Goal: Task Accomplishment & Management: Use online tool/utility

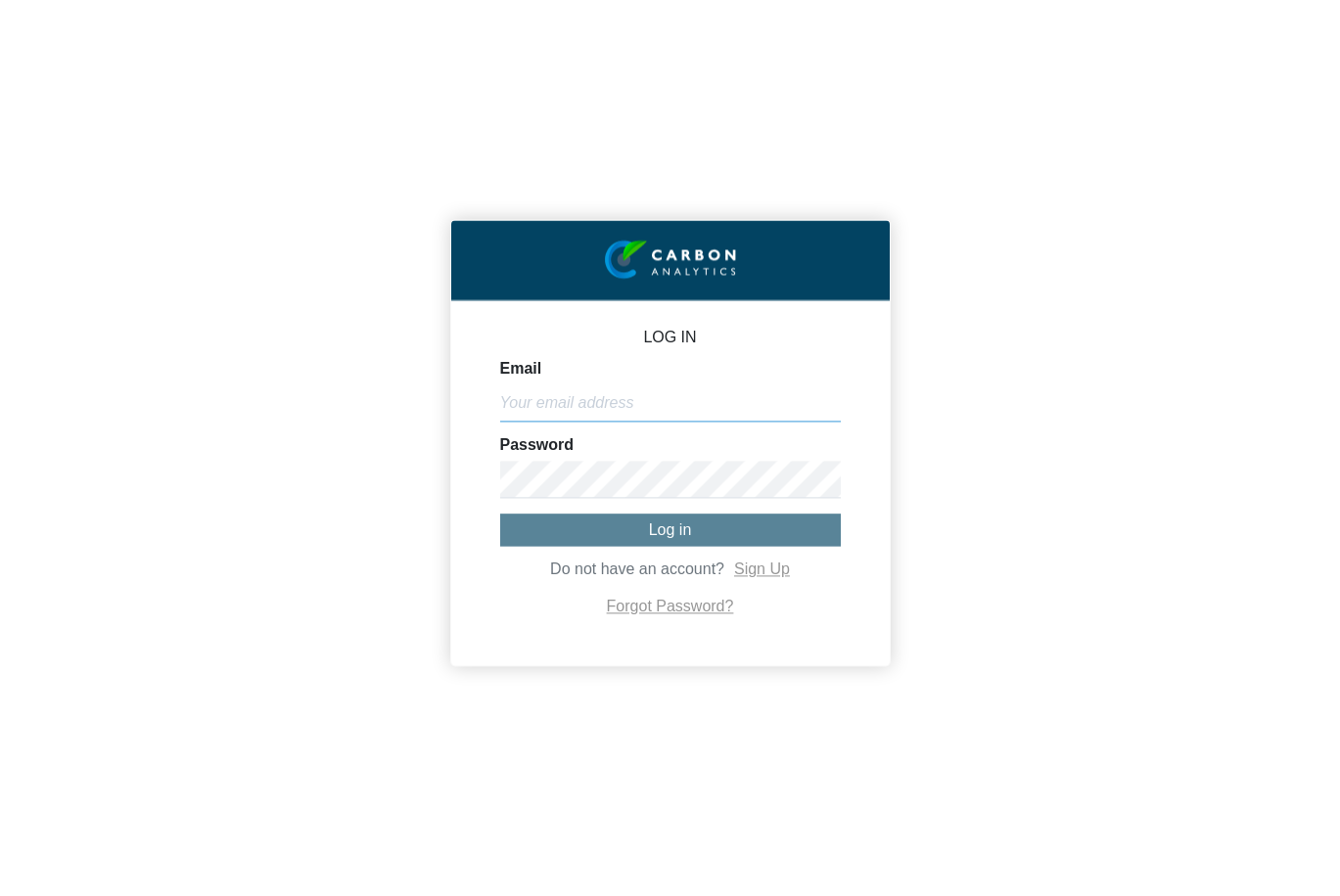
click at [521, 402] on input "Email" at bounding box center [670, 403] width 340 height 37
paste input "[PERSON_NAME][EMAIL_ADDRESS][DOMAIN_NAME]"
type input "[PERSON_NAME][EMAIL_ADDRESS][DOMAIN_NAME]"
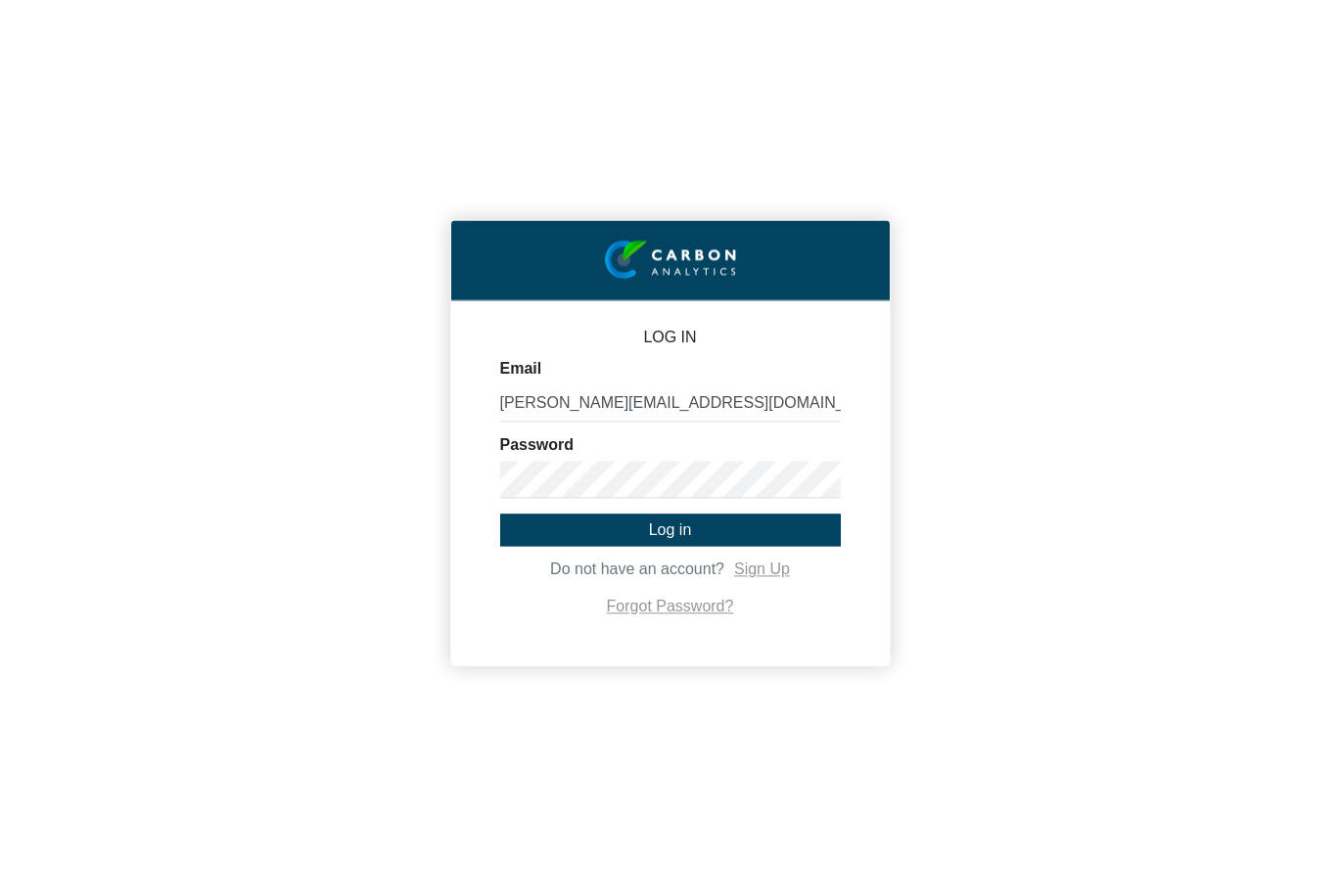
click at [602, 535] on button "Log in" at bounding box center [670, 530] width 340 height 32
type input "[PERSON_NAME].hussona"
type input "[PERSON_NAME][EMAIL_ADDRESS][DOMAIN_NAME]"
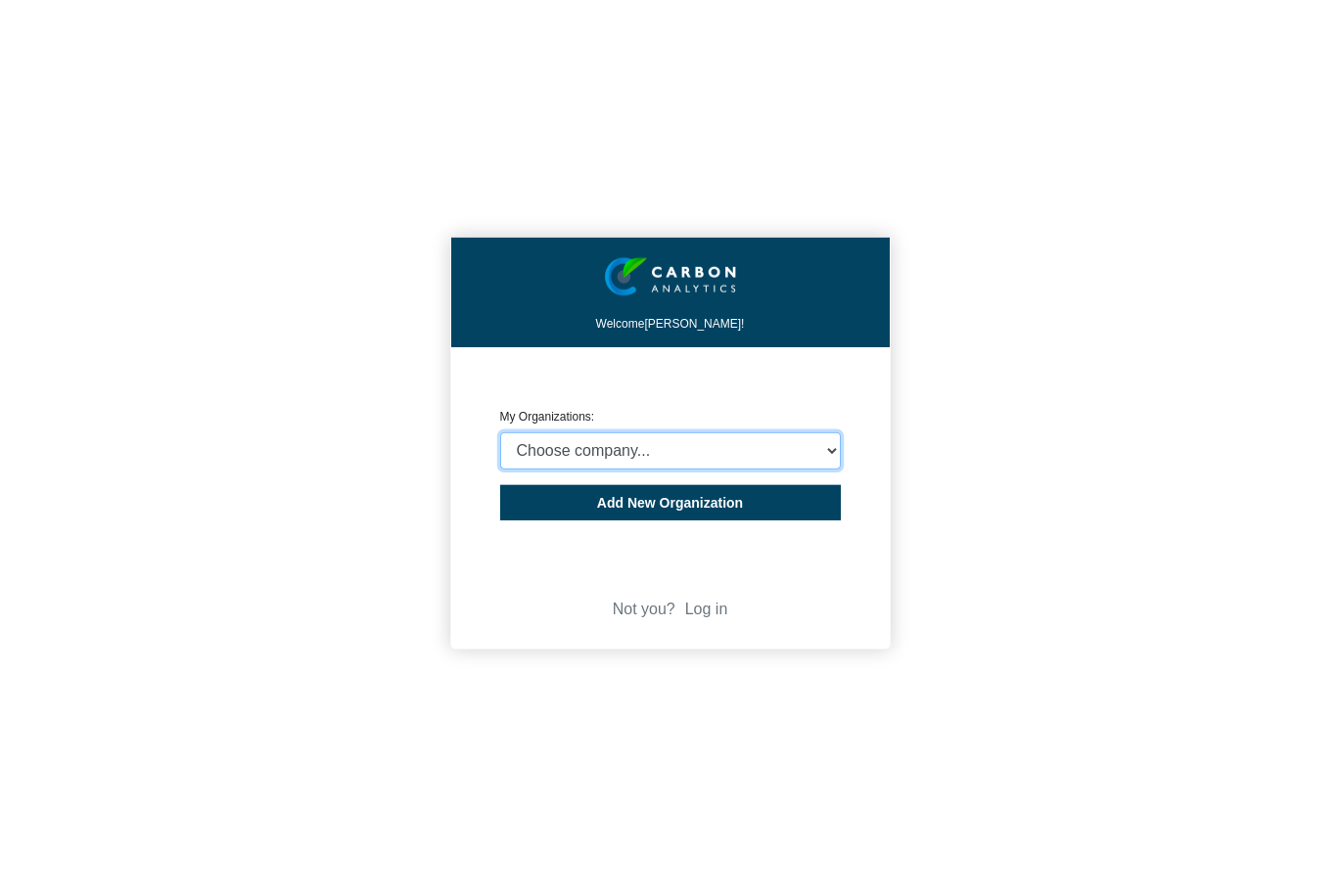
select select "932401"
click at [651, 501] on span "Add New Organization" at bounding box center [670, 503] width 146 height 16
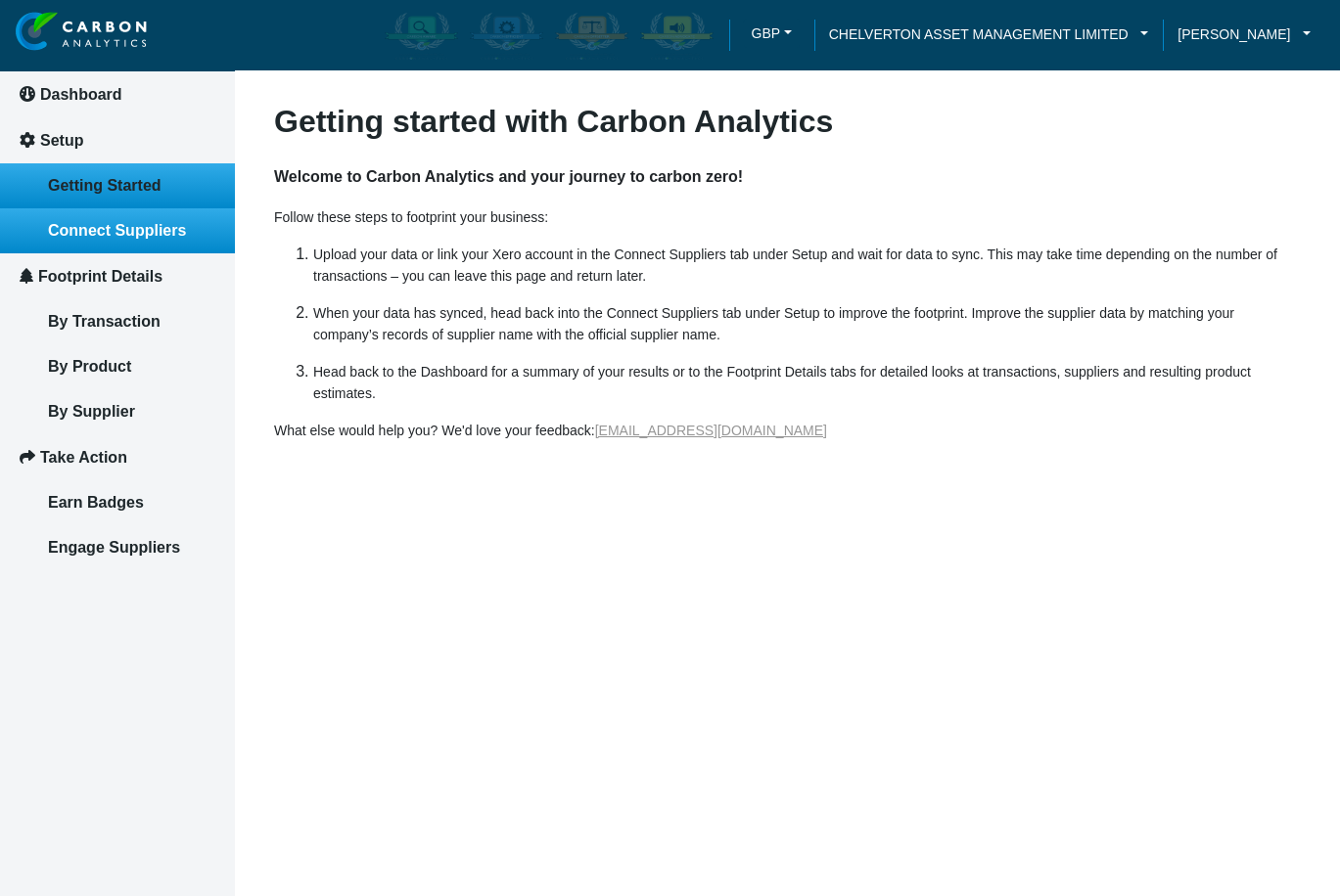
click at [157, 234] on span "Connect Suppliers" at bounding box center [116, 230] width 138 height 17
